Goal: Information Seeking & Learning: Check status

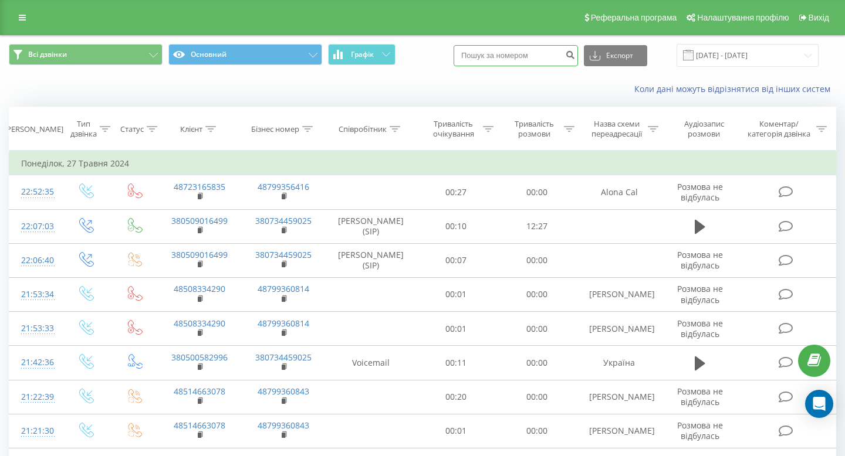
click at [539, 55] on input at bounding box center [516, 55] width 124 height 21
paste input "380973338474"
type input "380973338474"
